Goal: Task Accomplishment & Management: Manage account settings

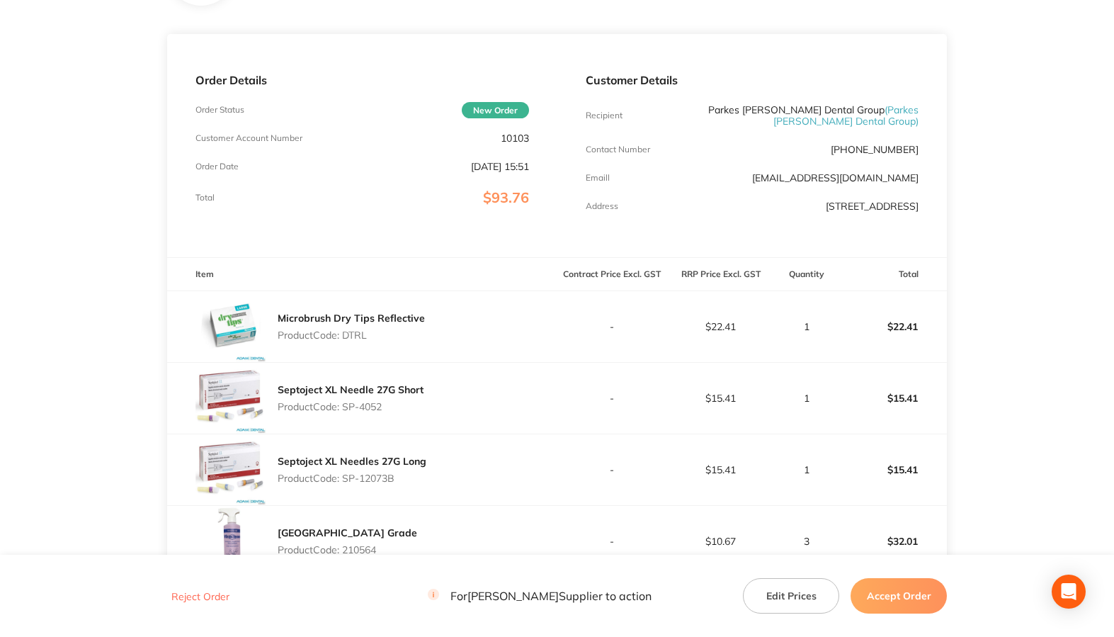
scroll to position [142, 0]
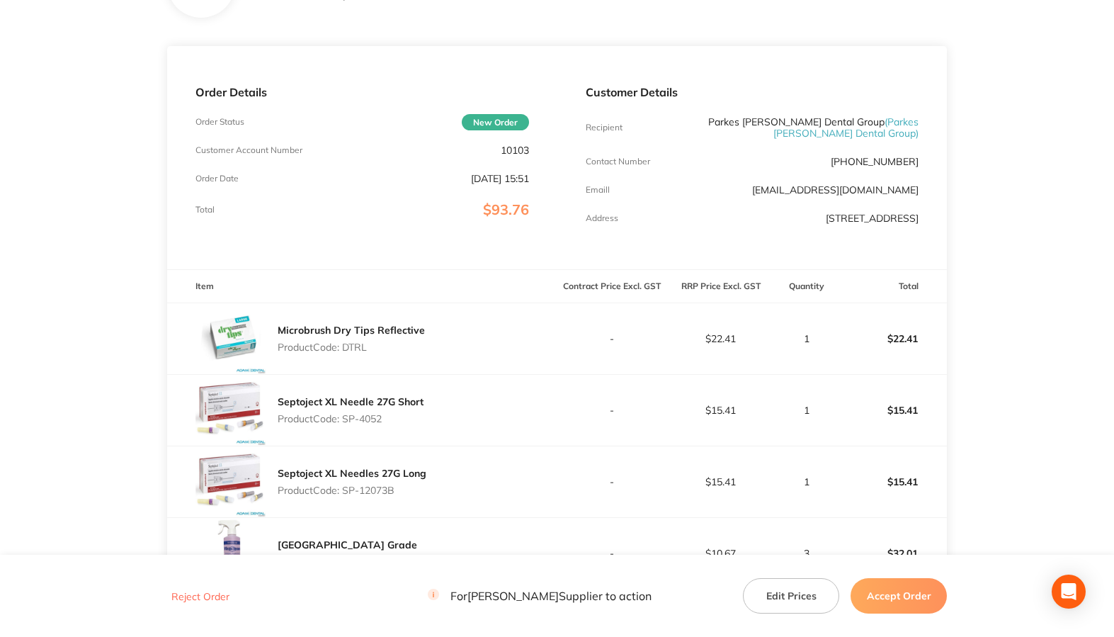
click at [680, 199] on div "Customer Details Recipient Parkes [PERSON_NAME] Dental Group ( Parkes [PERSON_N…" at bounding box center [752, 157] width 390 height 223
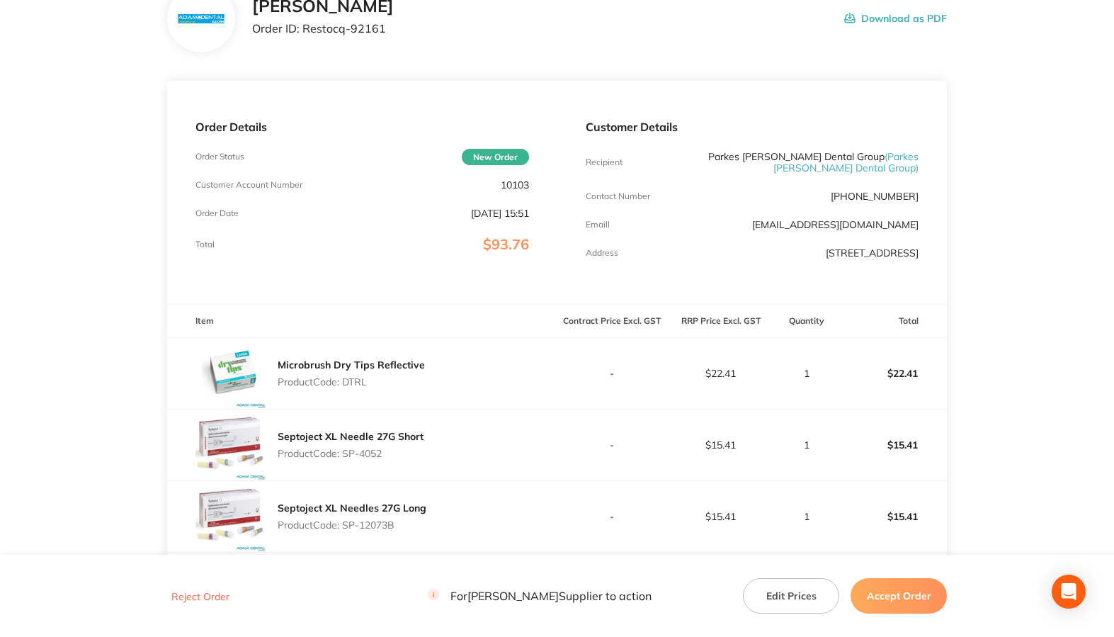
scroll to position [86, 0]
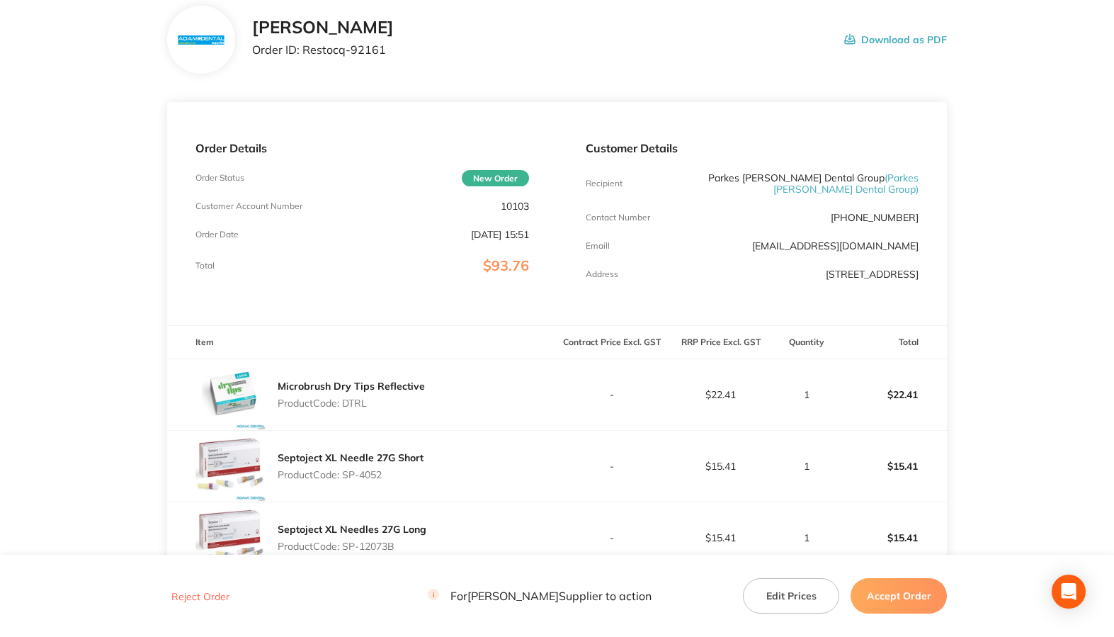
click at [186, 593] on button "Reject Order" at bounding box center [200, 596] width 67 height 13
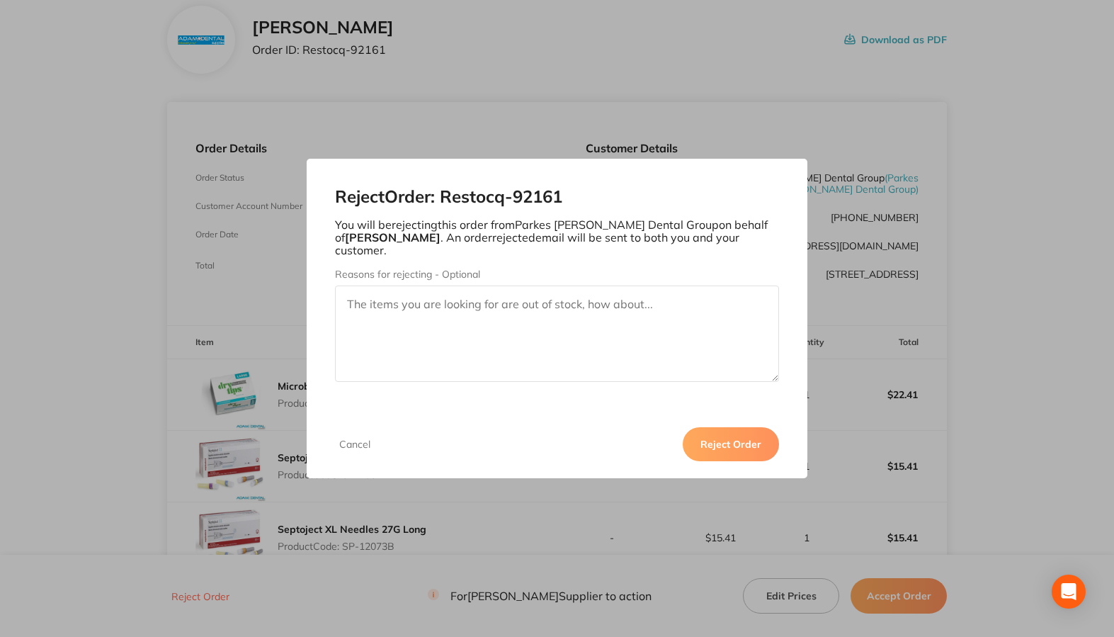
click at [704, 428] on button "Reject Order" at bounding box center [731, 444] width 96 height 34
